Goal: Task Accomplishment & Management: Manage account settings

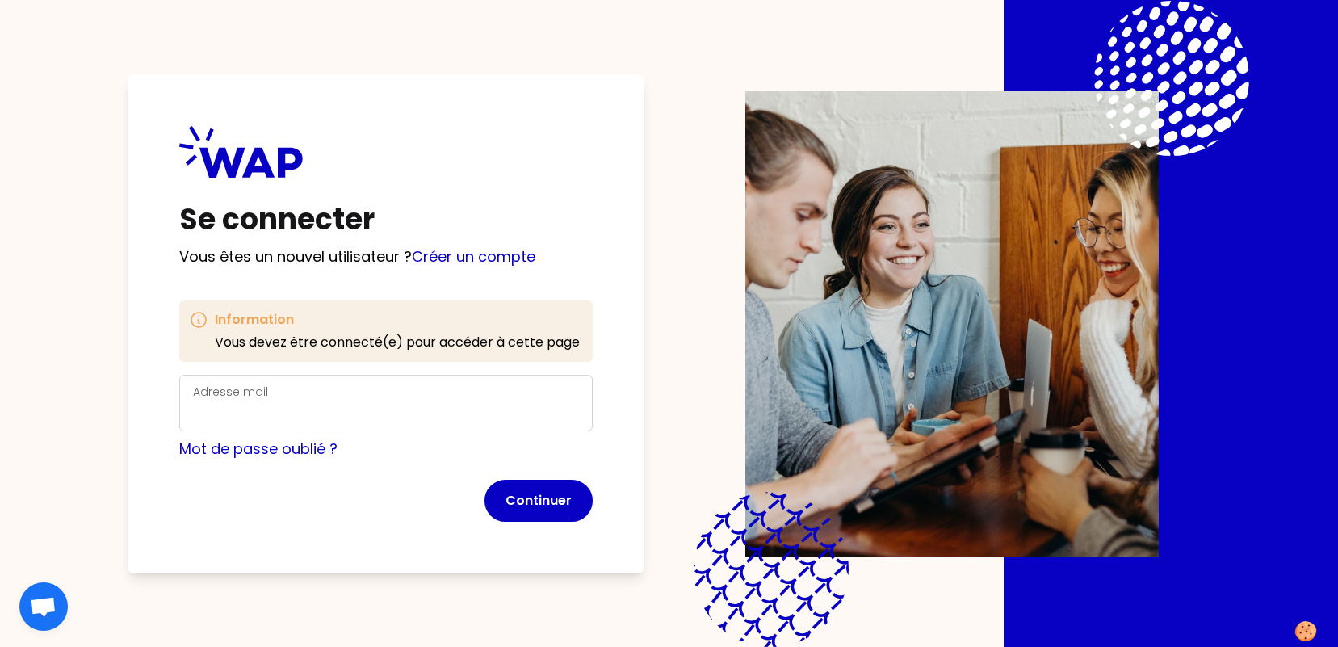
click at [300, 379] on div "Adresse mail" at bounding box center [385, 403] width 413 height 57
click at [304, 392] on div "Adresse mail" at bounding box center [386, 403] width 386 height 42
click at [248, 424] on form "Adresse mail Mot de passe oublié ? Continuer" at bounding box center [385, 448] width 413 height 147
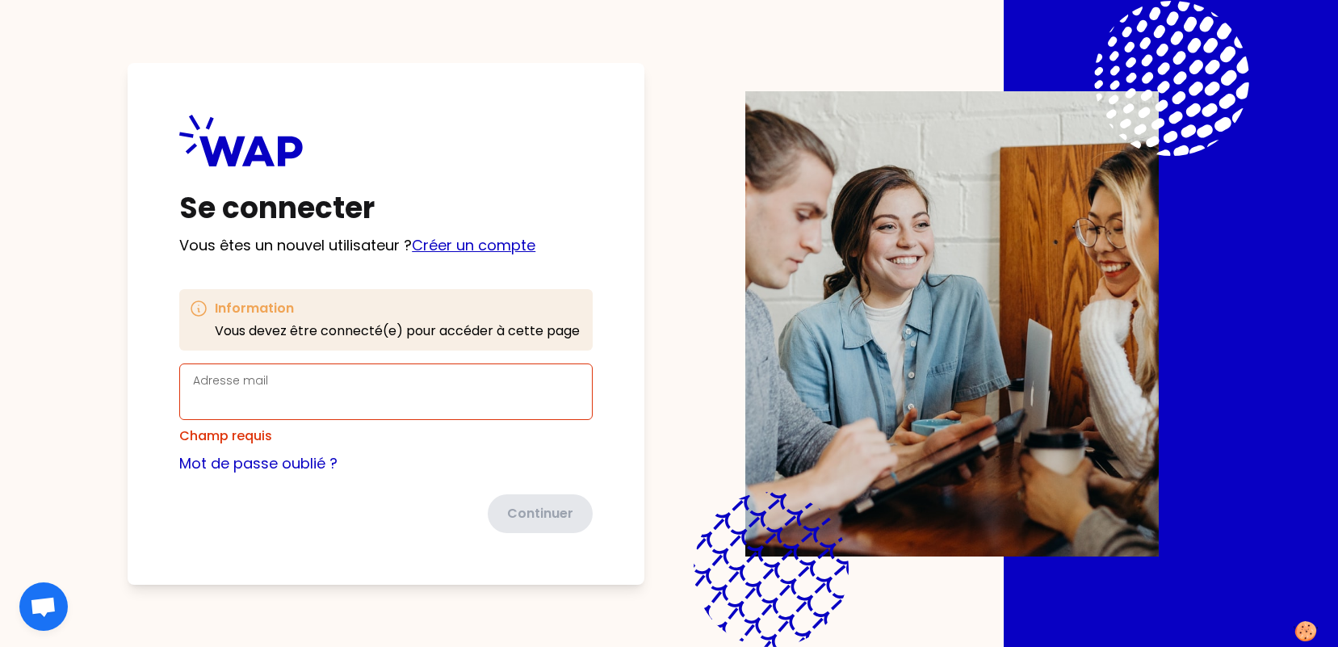
click at [455, 245] on link "Créer un compte" at bounding box center [474, 245] width 124 height 20
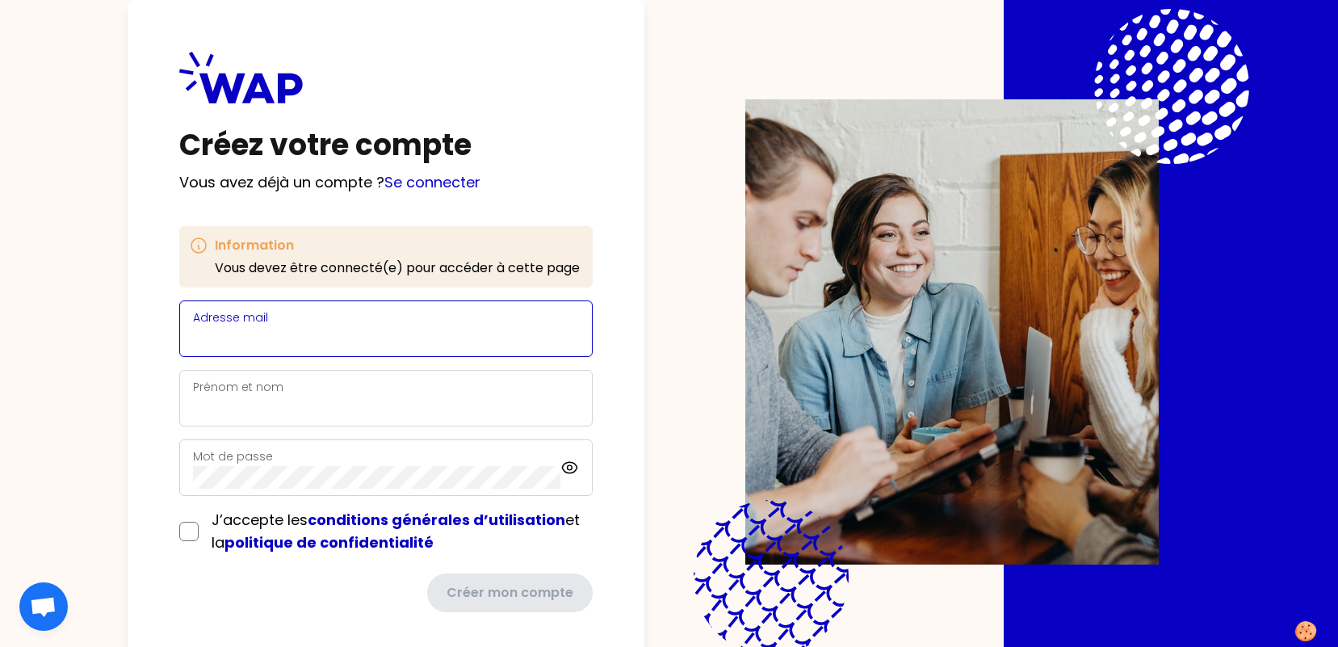
click at [261, 347] on input "Adresse mail" at bounding box center [386, 338] width 386 height 23
type input "torkman.narjes@matmut.fr"
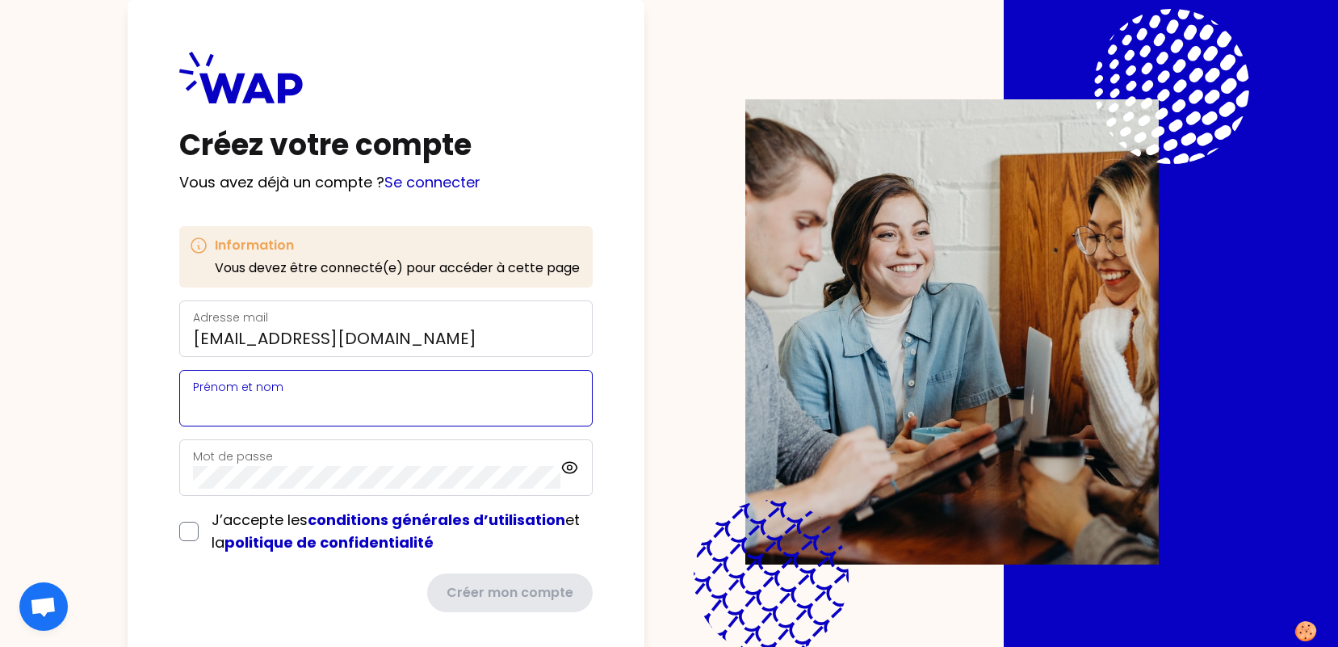
type input "Narjes TORKMAN"
drag, startPoint x: 343, startPoint y: 409, endPoint x: 264, endPoint y: 409, distance: 79.1
click at [264, 409] on input "Narjes TORKMAN" at bounding box center [386, 407] width 386 height 23
click at [375, 409] on input "Narjes TORKMAN" at bounding box center [386, 407] width 386 height 23
click at [186, 472] on div "Mot de passe" at bounding box center [385, 467] width 413 height 57
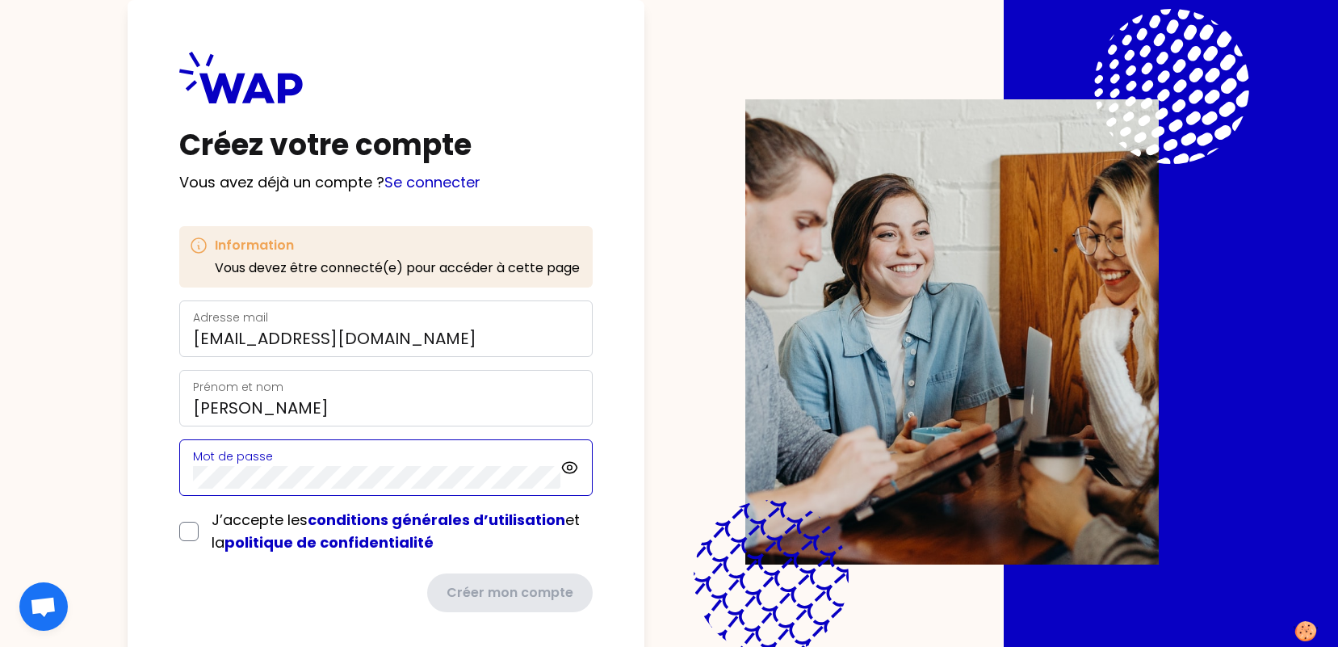
click at [209, 463] on div "Mot de passe" at bounding box center [376, 467] width 367 height 42
click at [188, 529] on form "Adresse mail torkman.narjes@matmut.fr Prénom et nom Narjes TORKMAN Mot de passe…" at bounding box center [385, 456] width 413 height 312
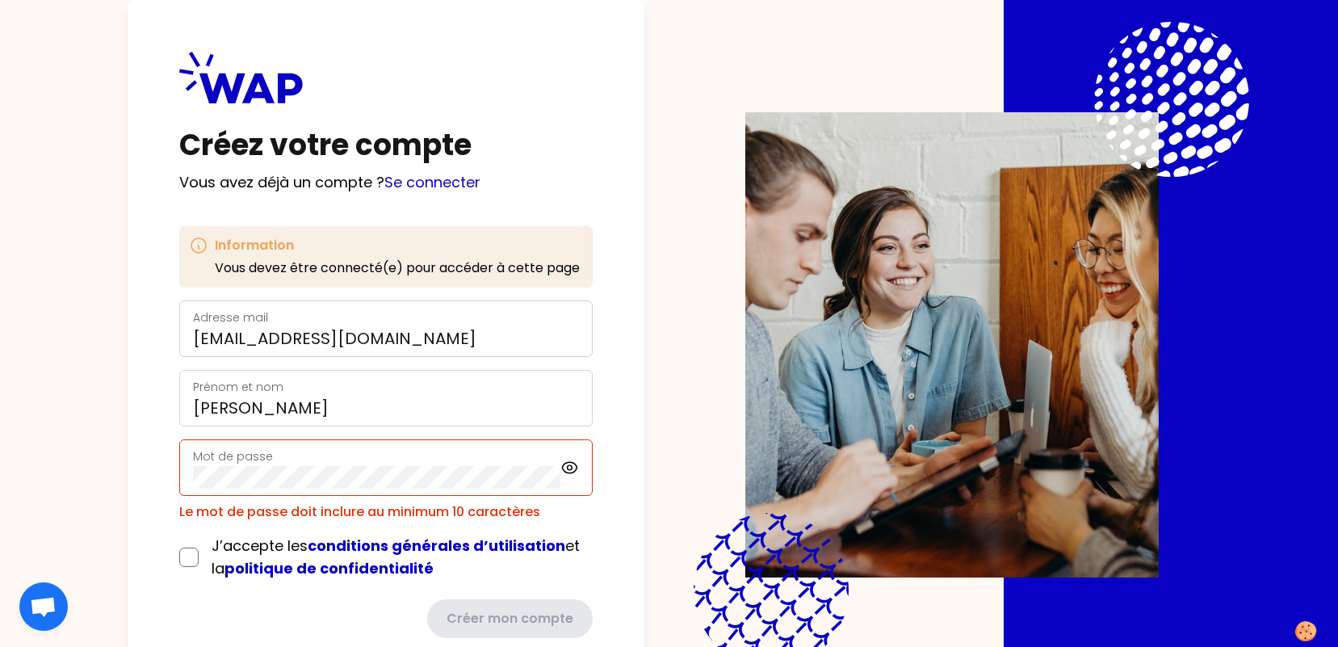
click at [181, 542] on div "J’accepte les conditions générales d’utilisation et la politique de confidentia…" at bounding box center [385, 556] width 413 height 45
click at [183, 552] on input "checkbox" at bounding box center [188, 556] width 19 height 19
checkbox input "true"
click at [562, 467] on icon at bounding box center [569, 467] width 19 height 19
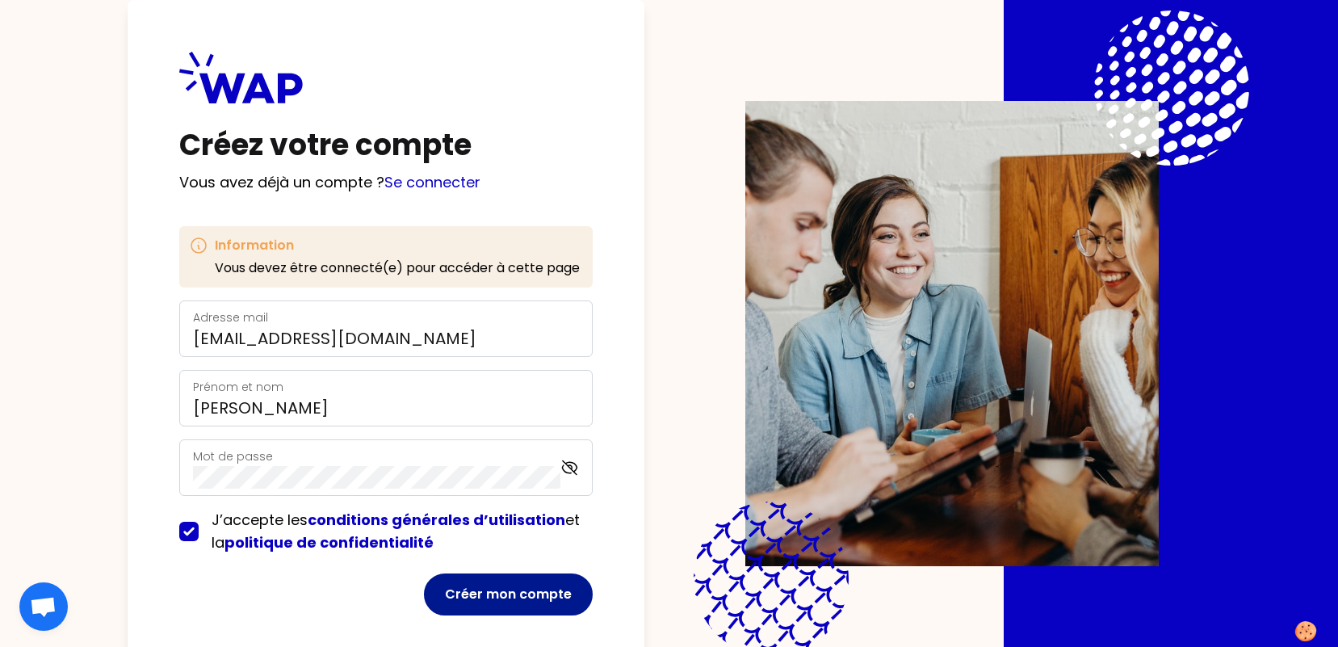
click at [497, 591] on button "Créer mon compte" at bounding box center [508, 594] width 169 height 42
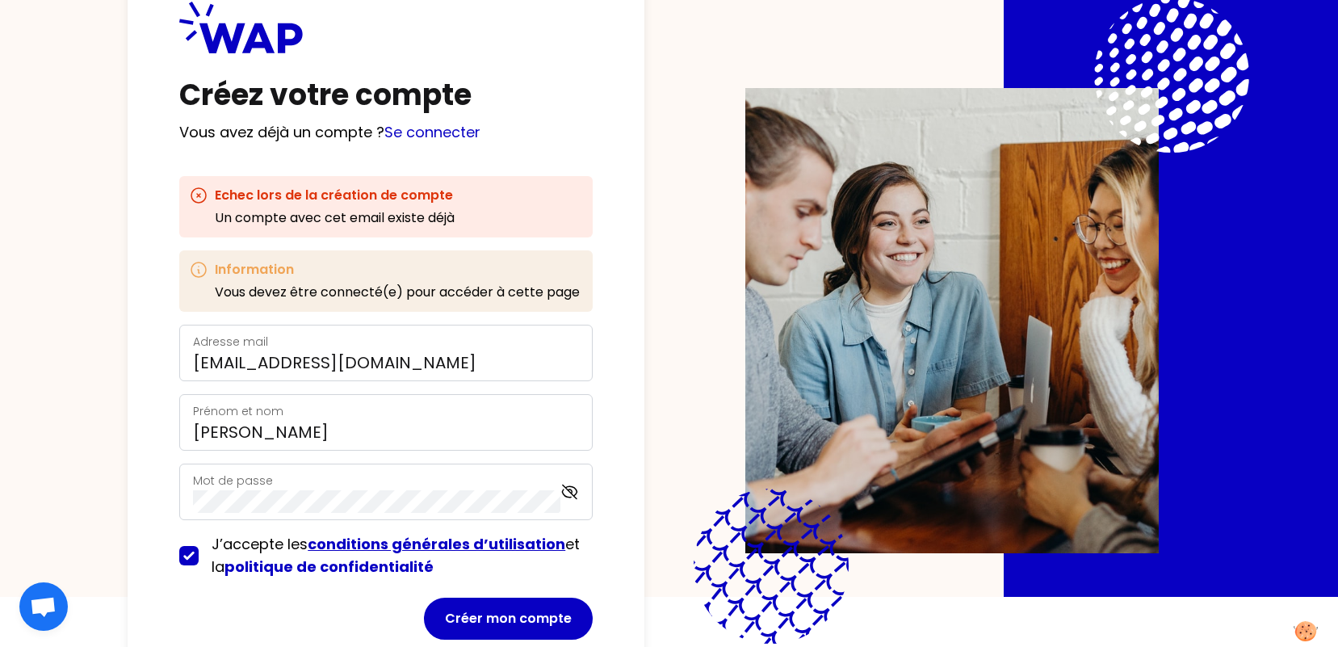
scroll to position [94, 0]
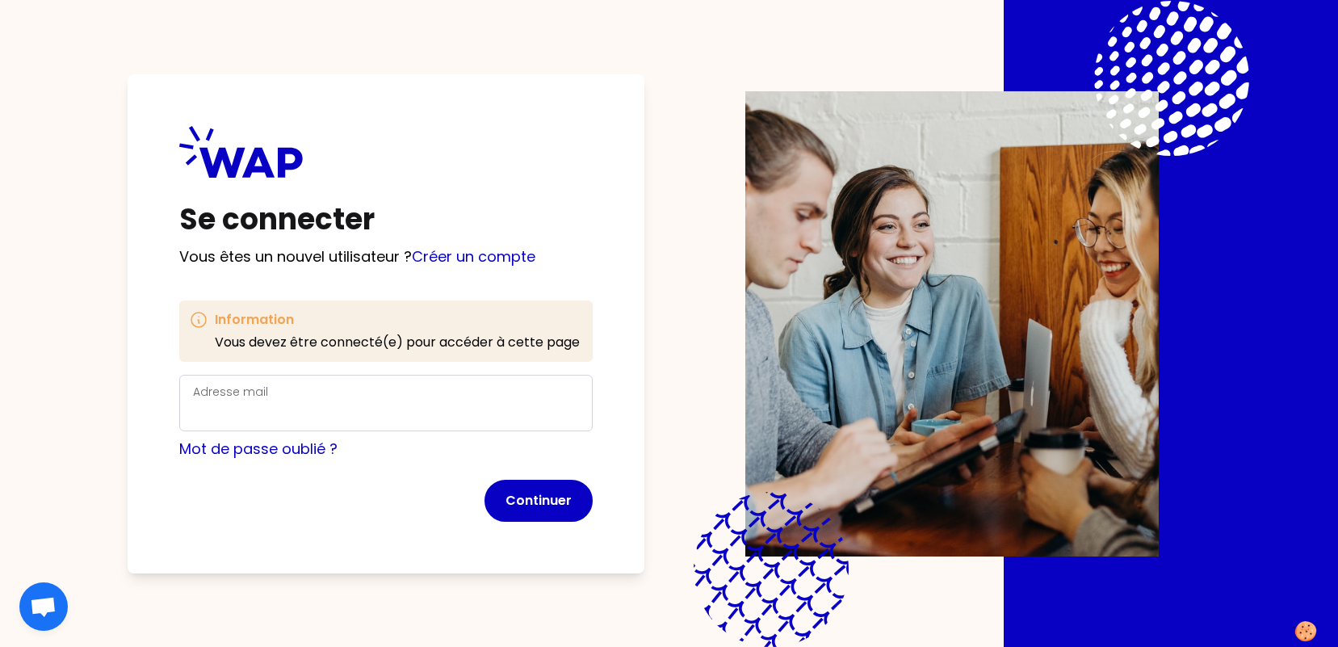
click at [298, 398] on div "Adresse mail" at bounding box center [386, 403] width 386 height 42
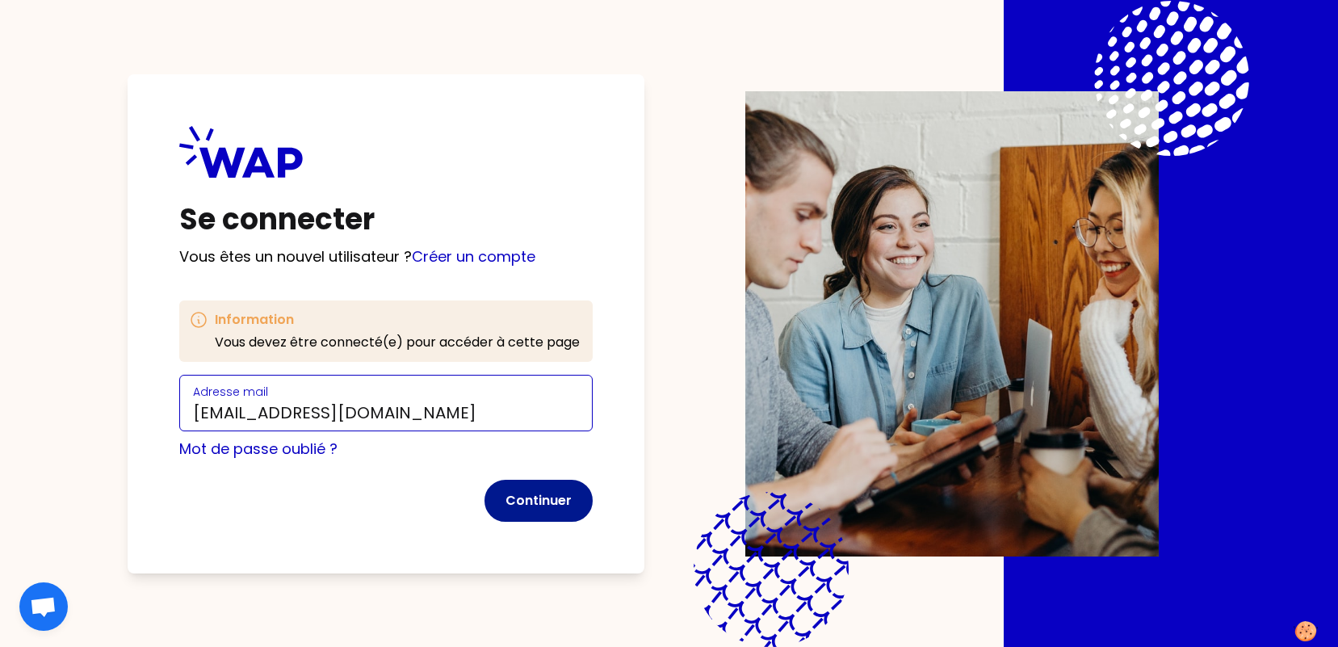
type input "torkman.narjes@matmut.fr"
click at [548, 498] on button "Continuer" at bounding box center [538, 501] width 108 height 42
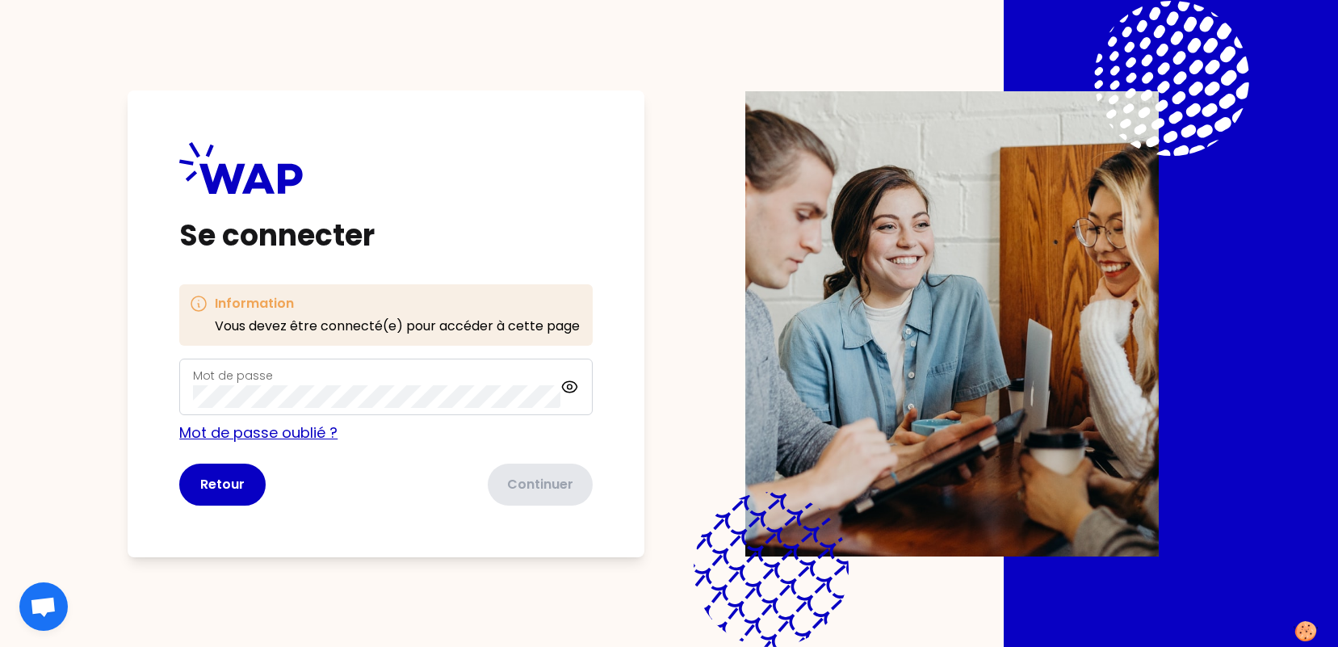
click at [207, 433] on form "Mot de passe Mot de passe oublié ? Retour Continuer" at bounding box center [385, 431] width 413 height 147
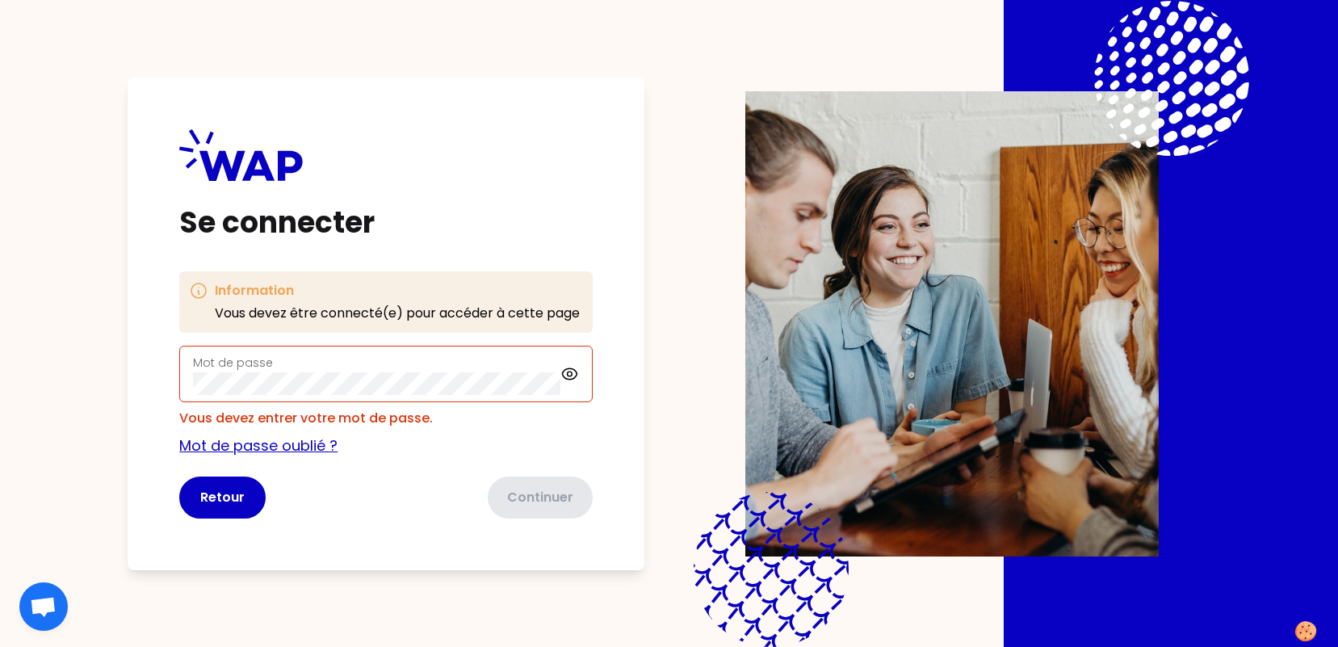
click at [268, 443] on link "Mot de passe oublié ?" at bounding box center [258, 445] width 158 height 20
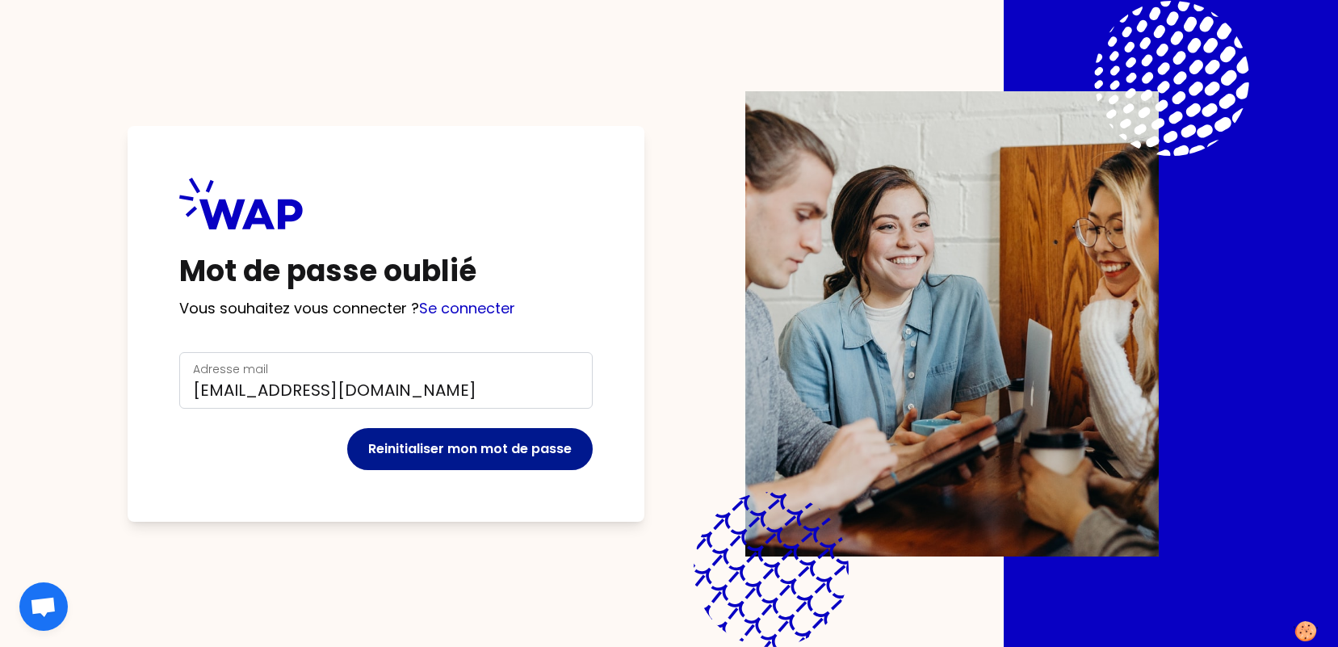
click at [488, 437] on button "Reinitialiser mon mot de passe" at bounding box center [469, 449] width 245 height 42
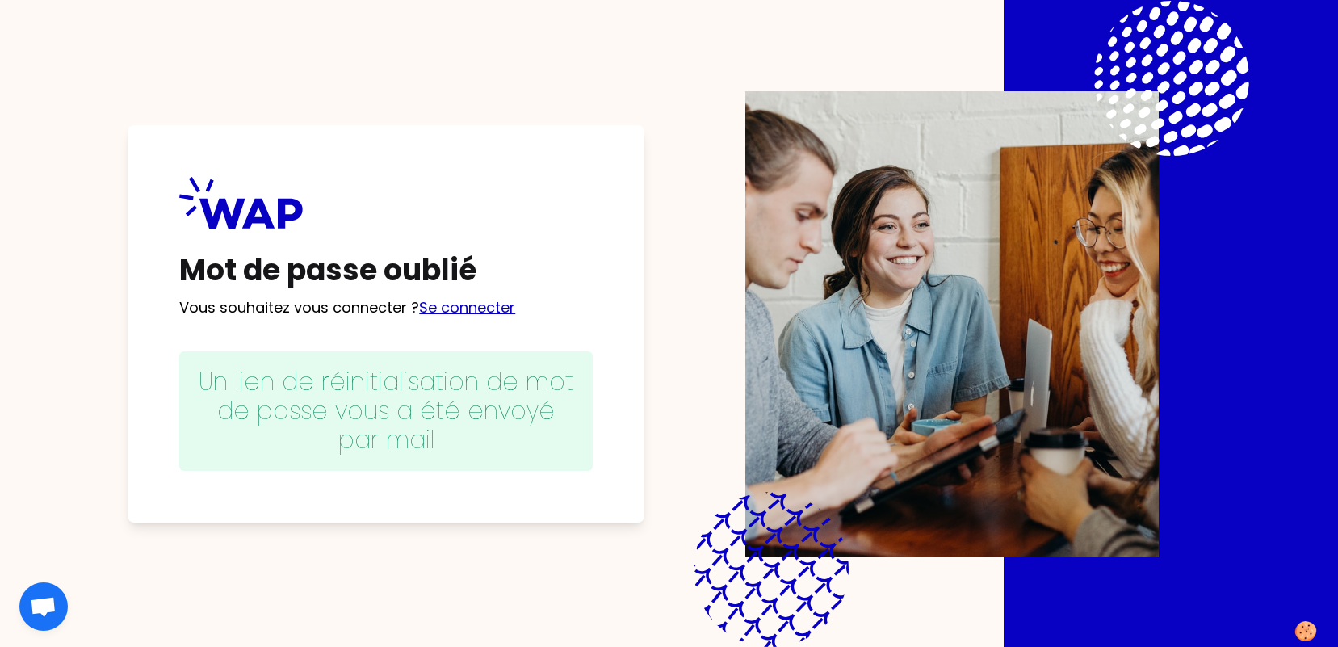
click at [460, 310] on link "Se connecter" at bounding box center [467, 307] width 96 height 20
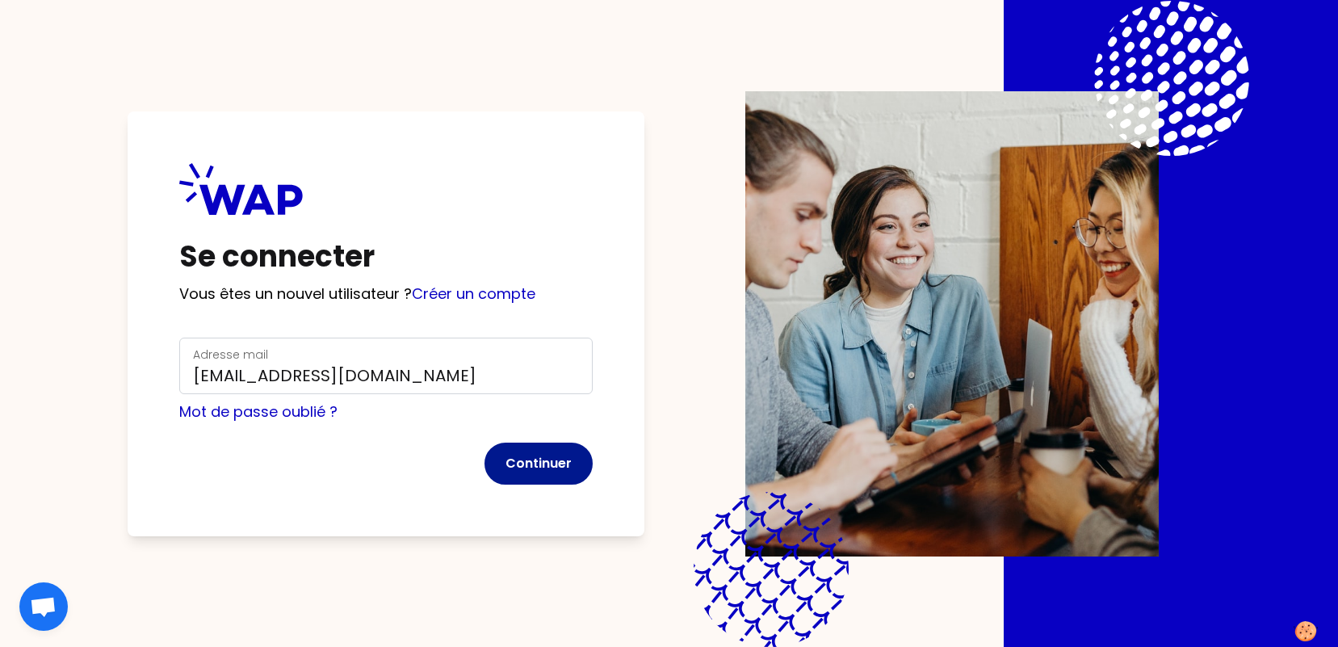
click at [526, 464] on button "Continuer" at bounding box center [538, 463] width 108 height 42
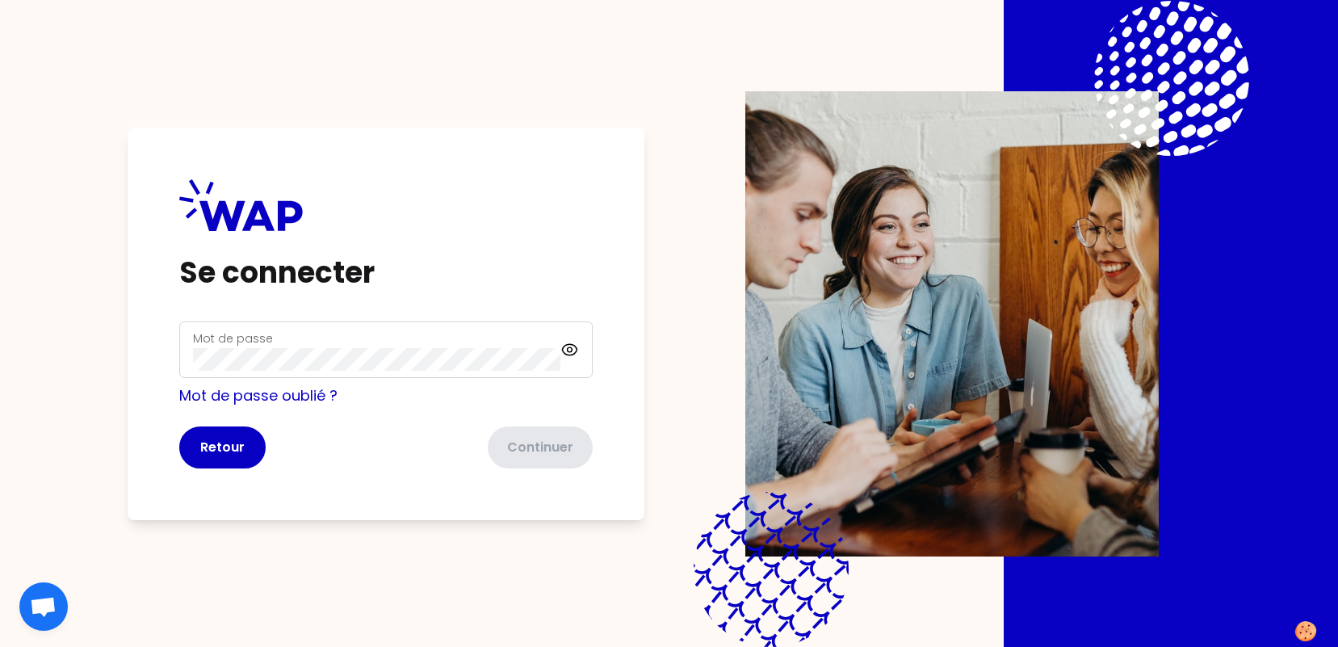
click at [401, 378] on form "Mot de passe Mot de passe oublié ? Retour Continuer" at bounding box center [385, 394] width 413 height 147
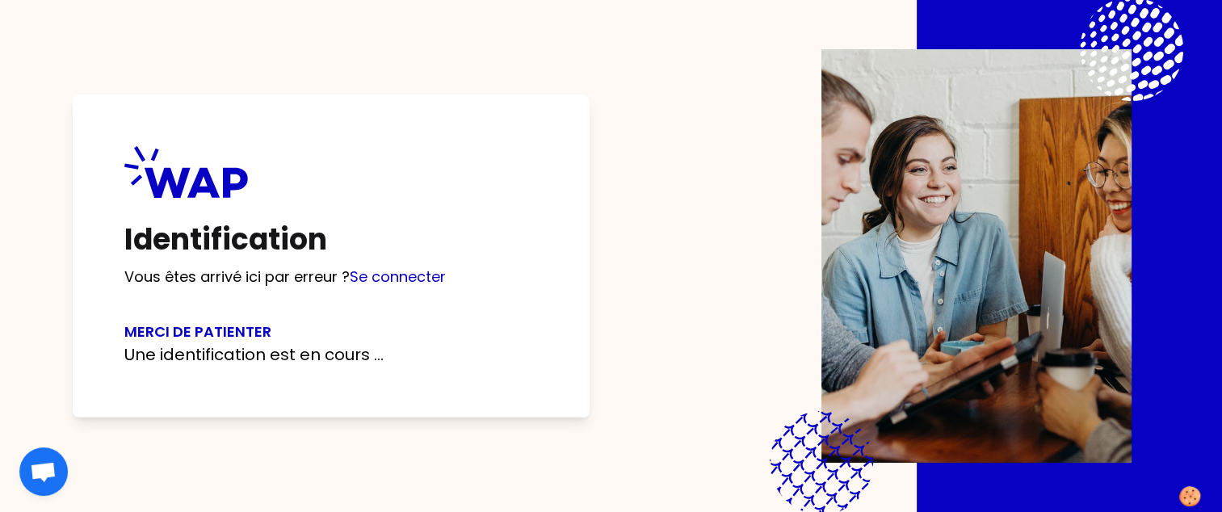
scroll to position [23, 0]
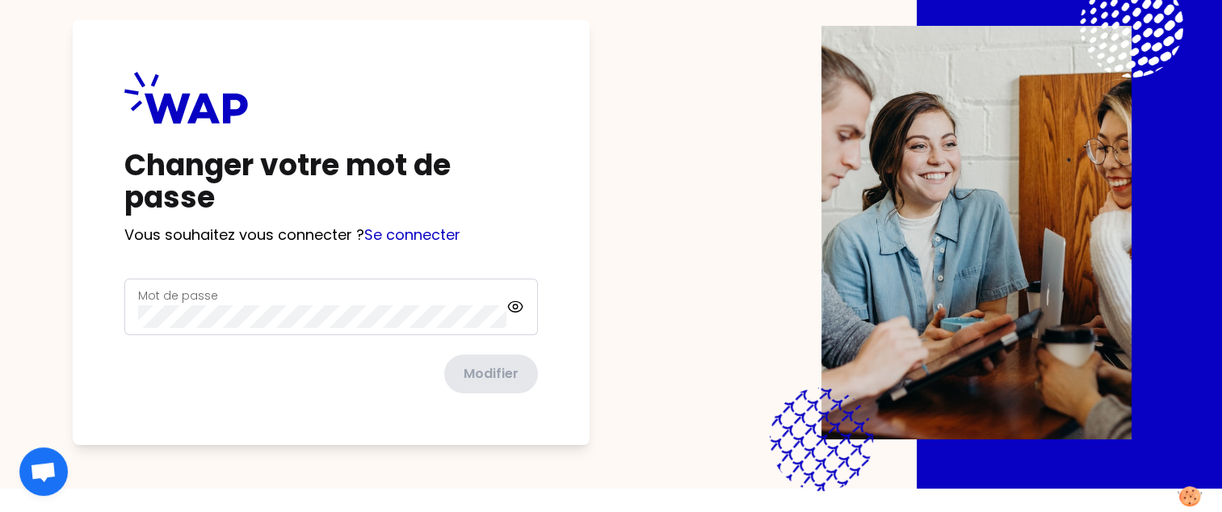
click at [328, 281] on div "Mot de passe" at bounding box center [330, 307] width 413 height 57
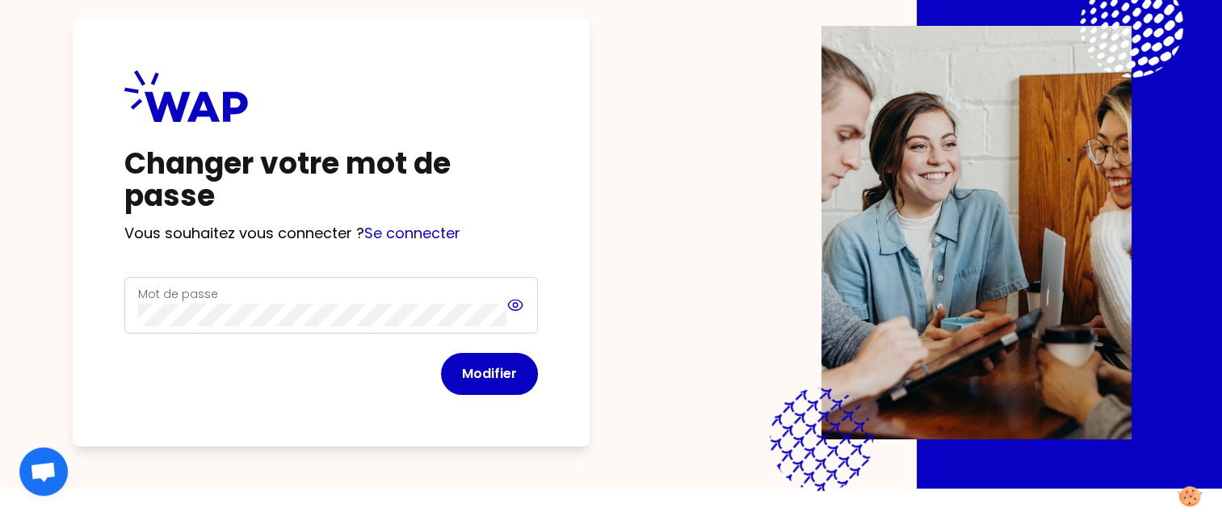
click at [518, 297] on icon at bounding box center [515, 304] width 19 height 19
click at [486, 379] on button "Modifier" at bounding box center [489, 374] width 97 height 42
